Goal: Check status: Check status

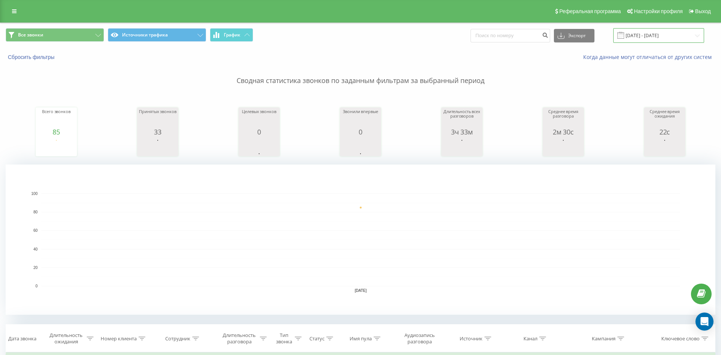
click at [658, 36] on input "[DATE] - [DATE]" at bounding box center [658, 35] width 91 height 15
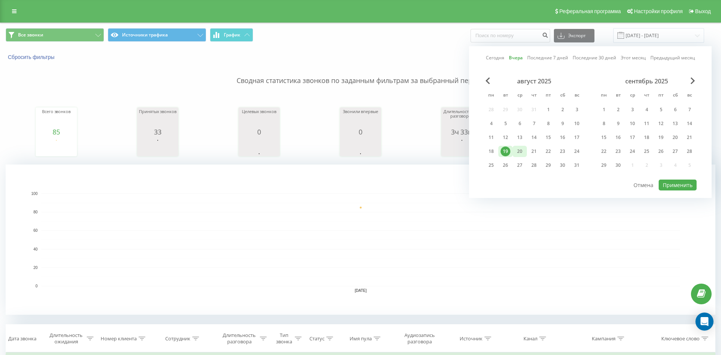
click at [523, 152] on div "20" at bounding box center [520, 151] width 10 height 10
click at [675, 187] on button "Применить" at bounding box center [678, 184] width 38 height 11
type input "[DATE] - [DATE]"
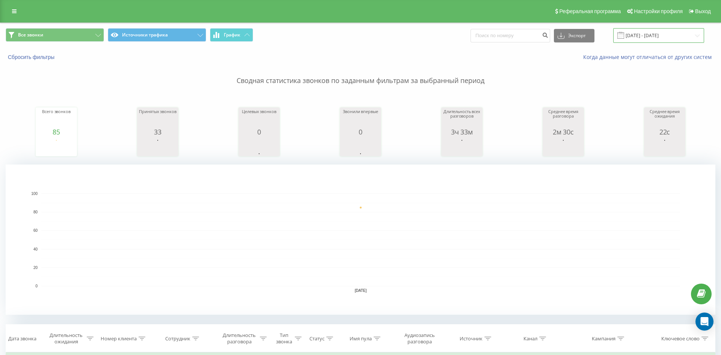
click at [653, 33] on input "[DATE] - [DATE]" at bounding box center [658, 35] width 91 height 15
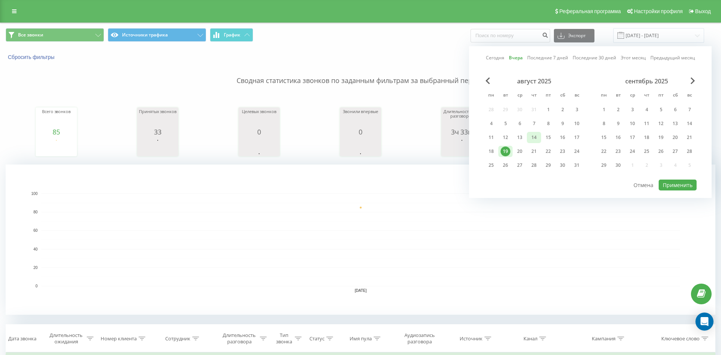
drag, startPoint x: 518, startPoint y: 152, endPoint x: 538, endPoint y: 142, distance: 22.7
click at [518, 152] on div "20" at bounding box center [520, 151] width 10 height 10
click at [676, 186] on button "Применить" at bounding box center [678, 184] width 38 height 11
type input "[DATE] - [DATE]"
